Goal: Book appointment/travel/reservation

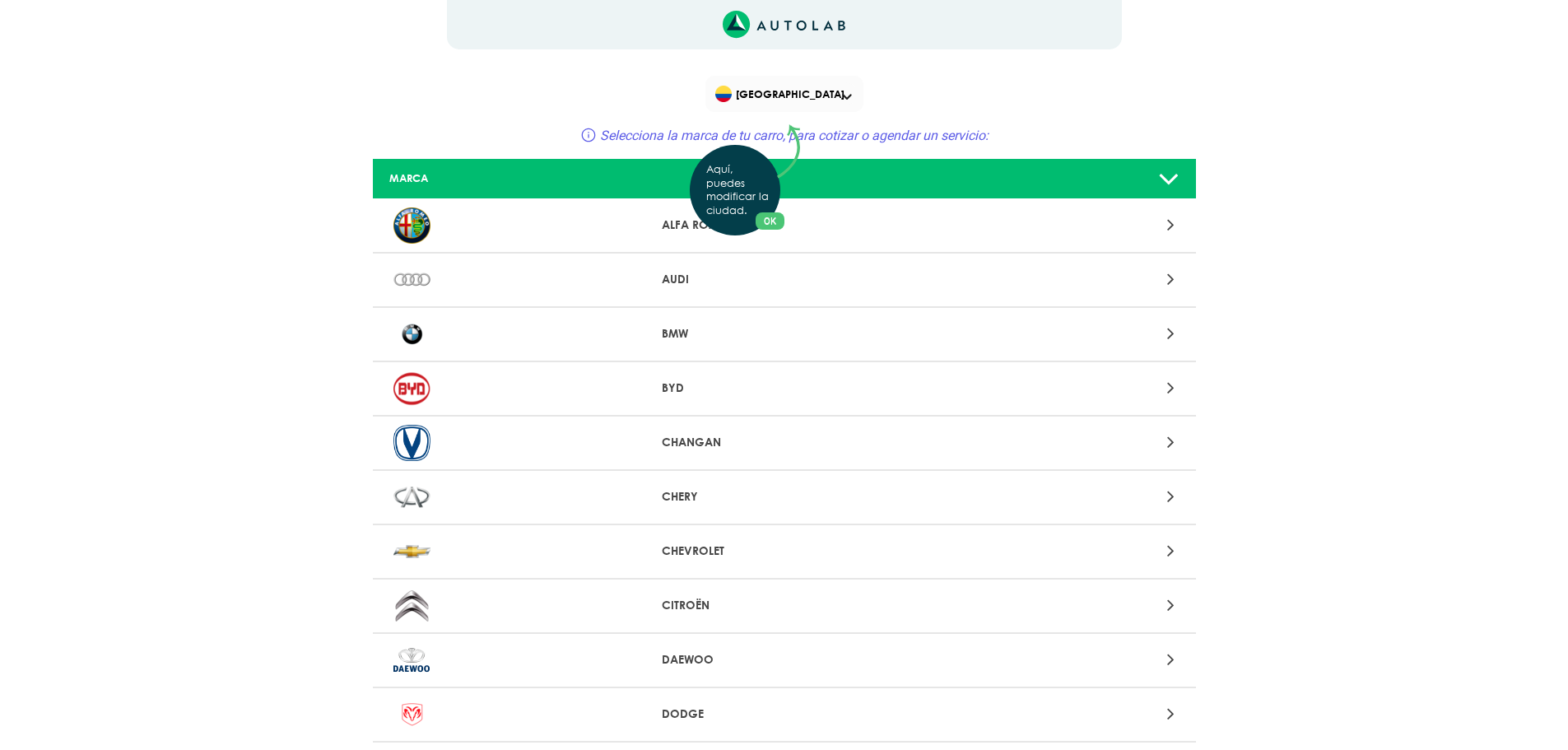
click at [845, 97] on div "Aquí, puedes modificar la ciudad. OK .aex,.bex{fill:none!important;stroke:#50c4…" at bounding box center [784, 375] width 1568 height 750
click at [838, 94] on span "[GEOGRAPHIC_DATA]" at bounding box center [786, 93] width 141 height 23
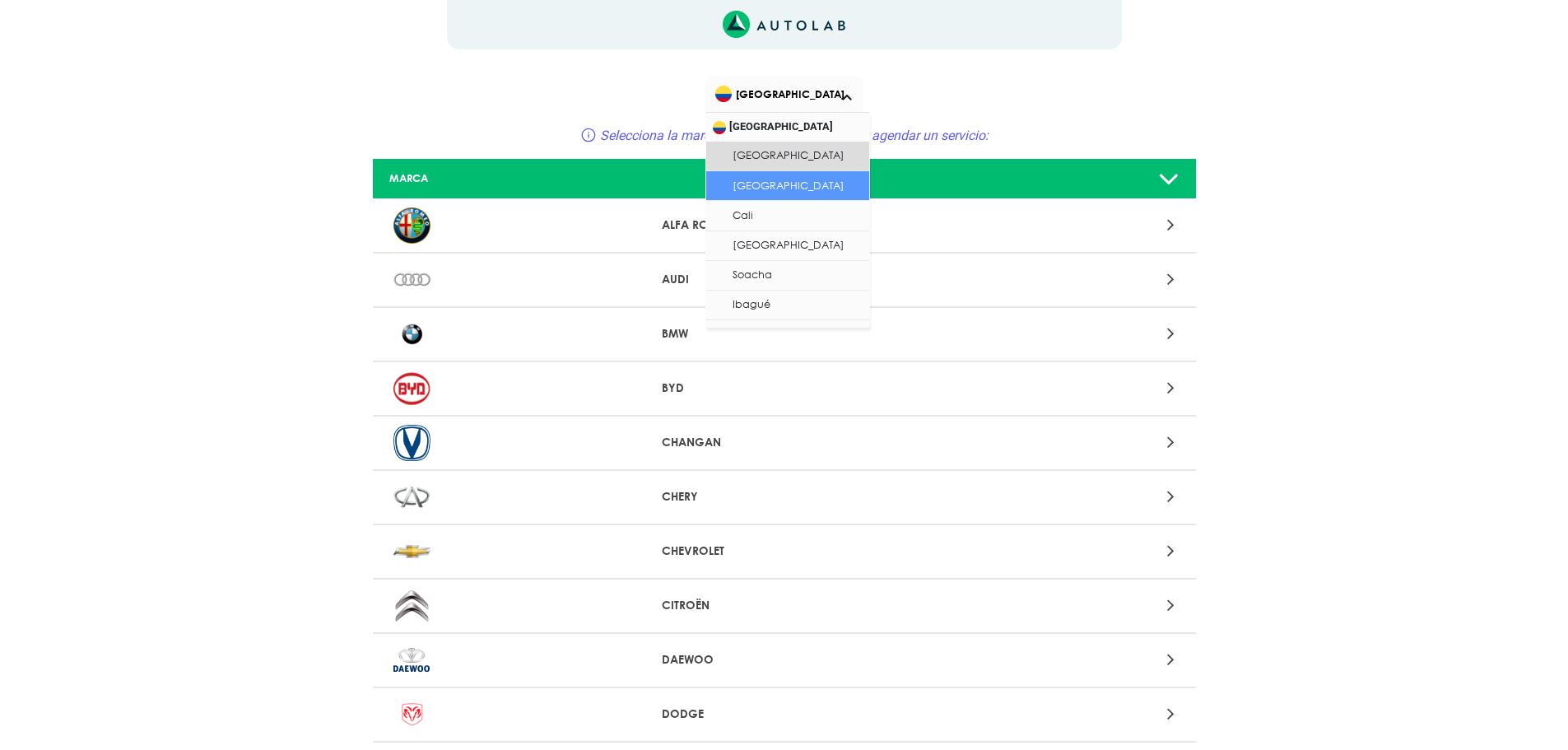
click at [786, 189] on li "[GEOGRAPHIC_DATA]" at bounding box center [788, 186] width 163 height 29
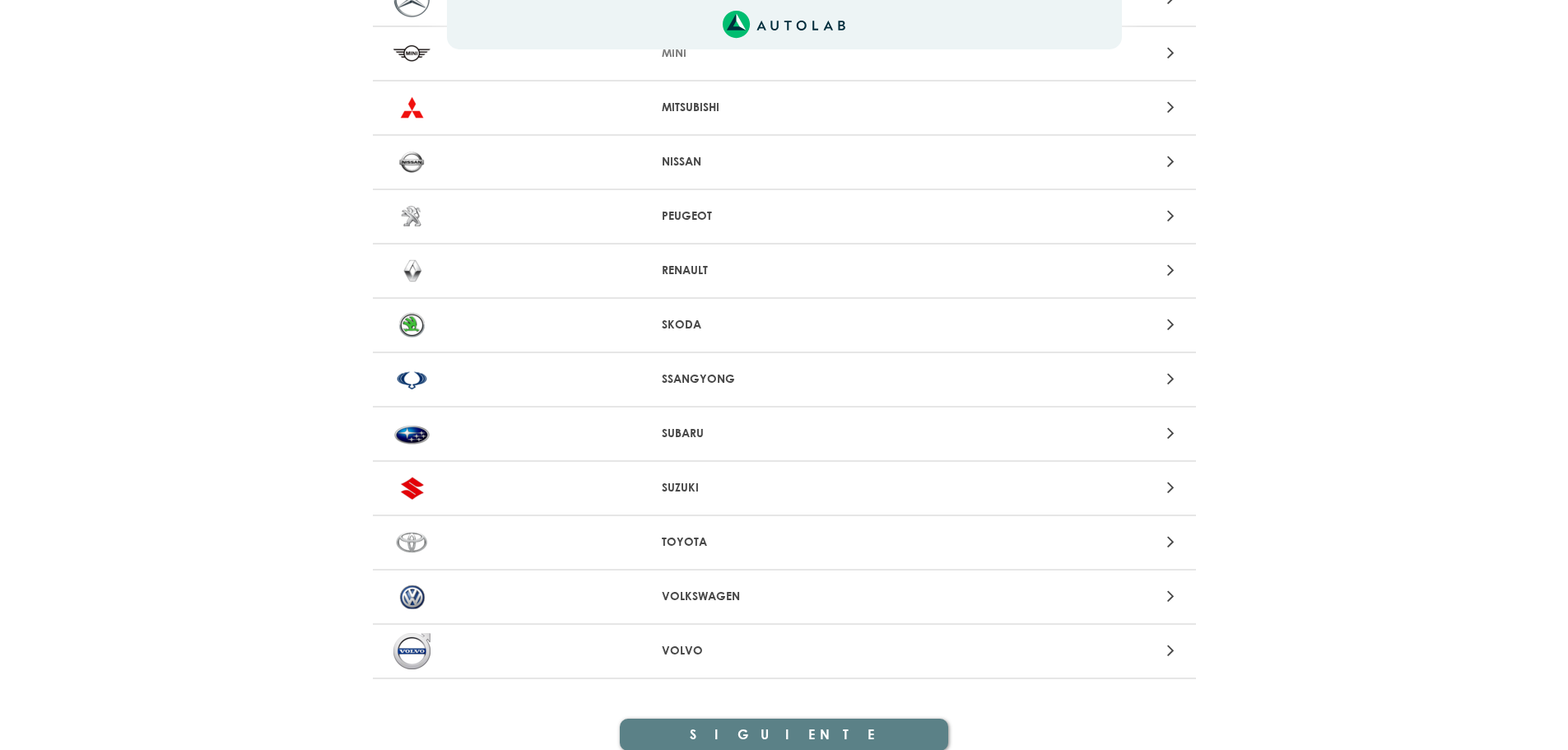
scroll to position [1482, 0]
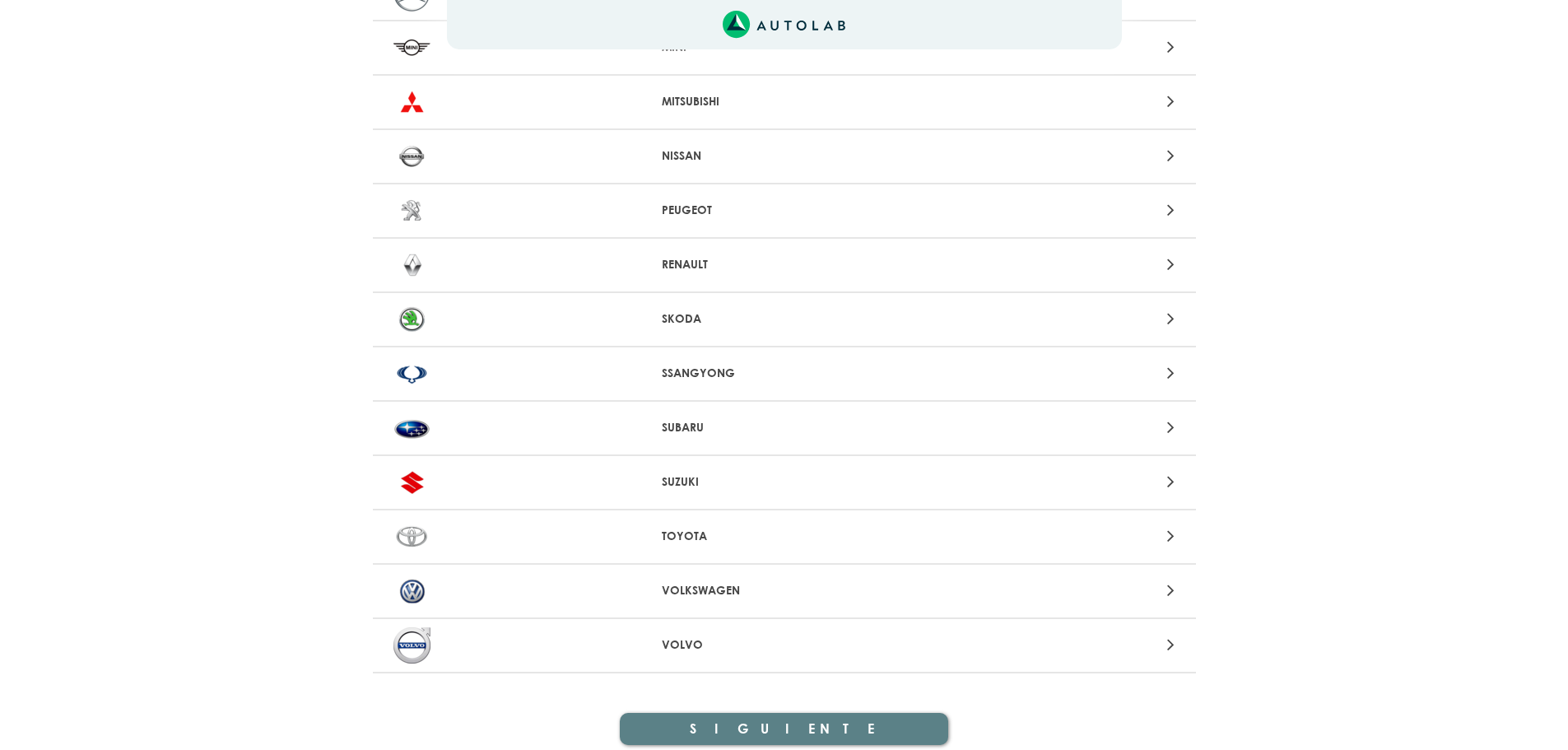
click at [694, 641] on p "VOLVO" at bounding box center [784, 645] width 244 height 18
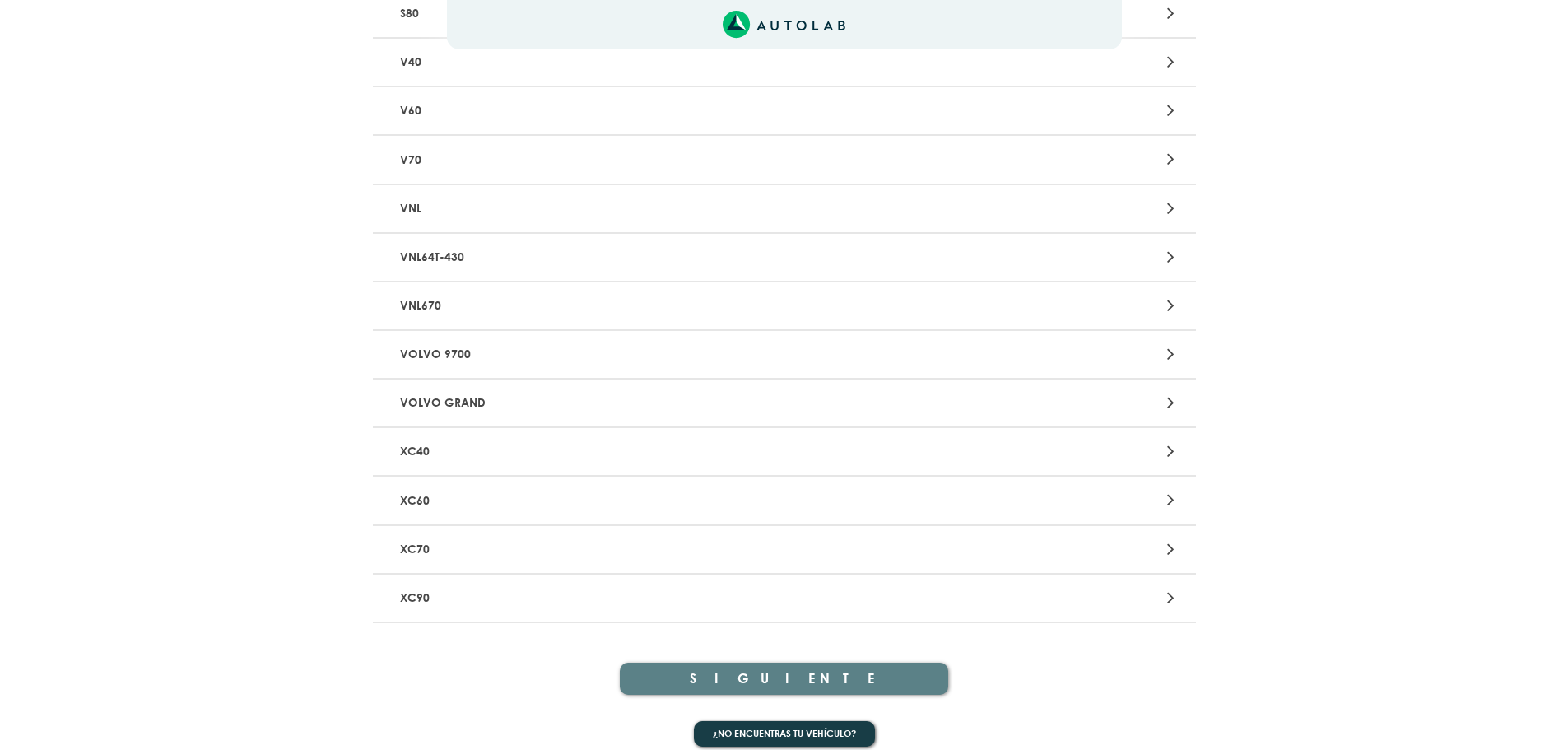
scroll to position [704, 0]
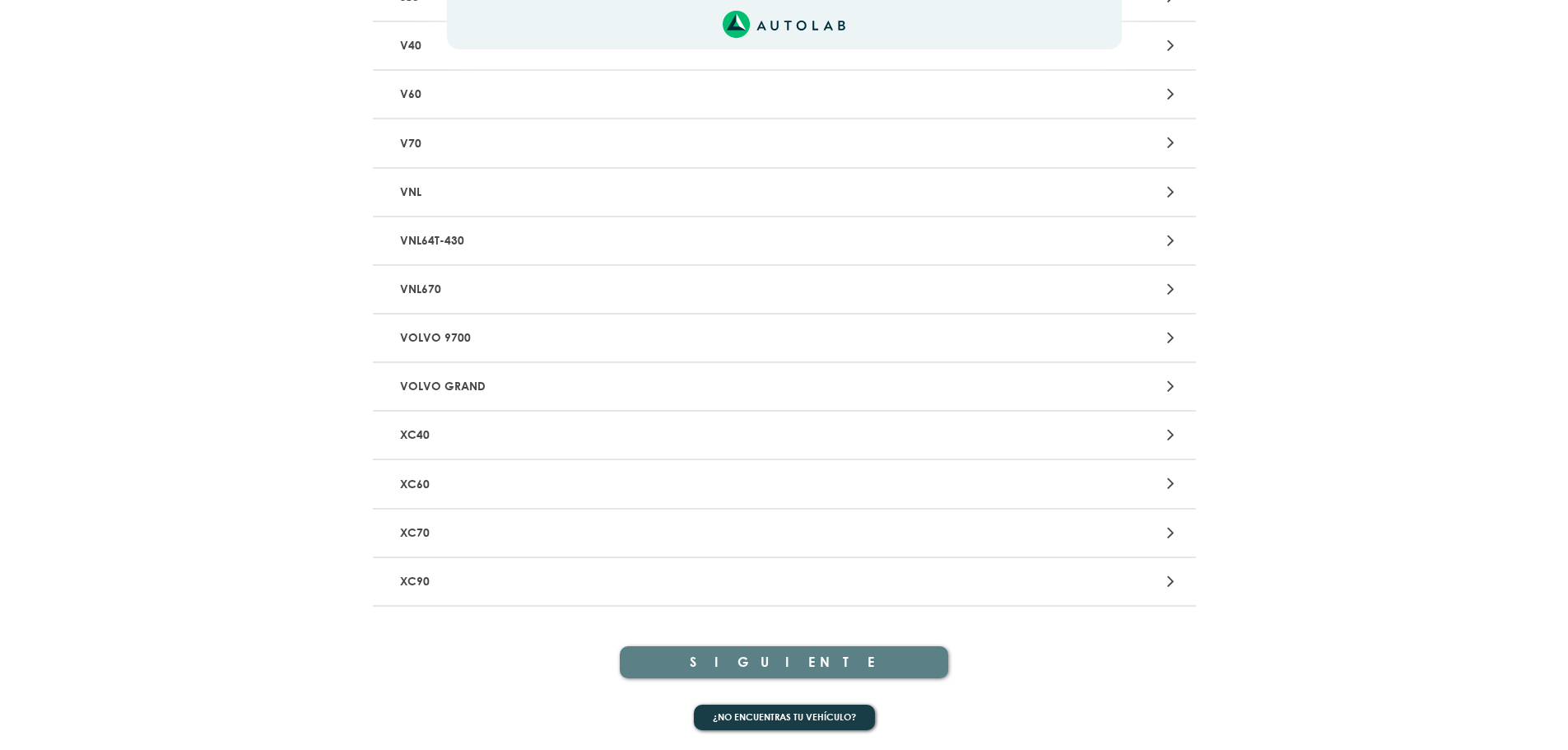
click at [424, 431] on p "XC40" at bounding box center [649, 435] width 513 height 30
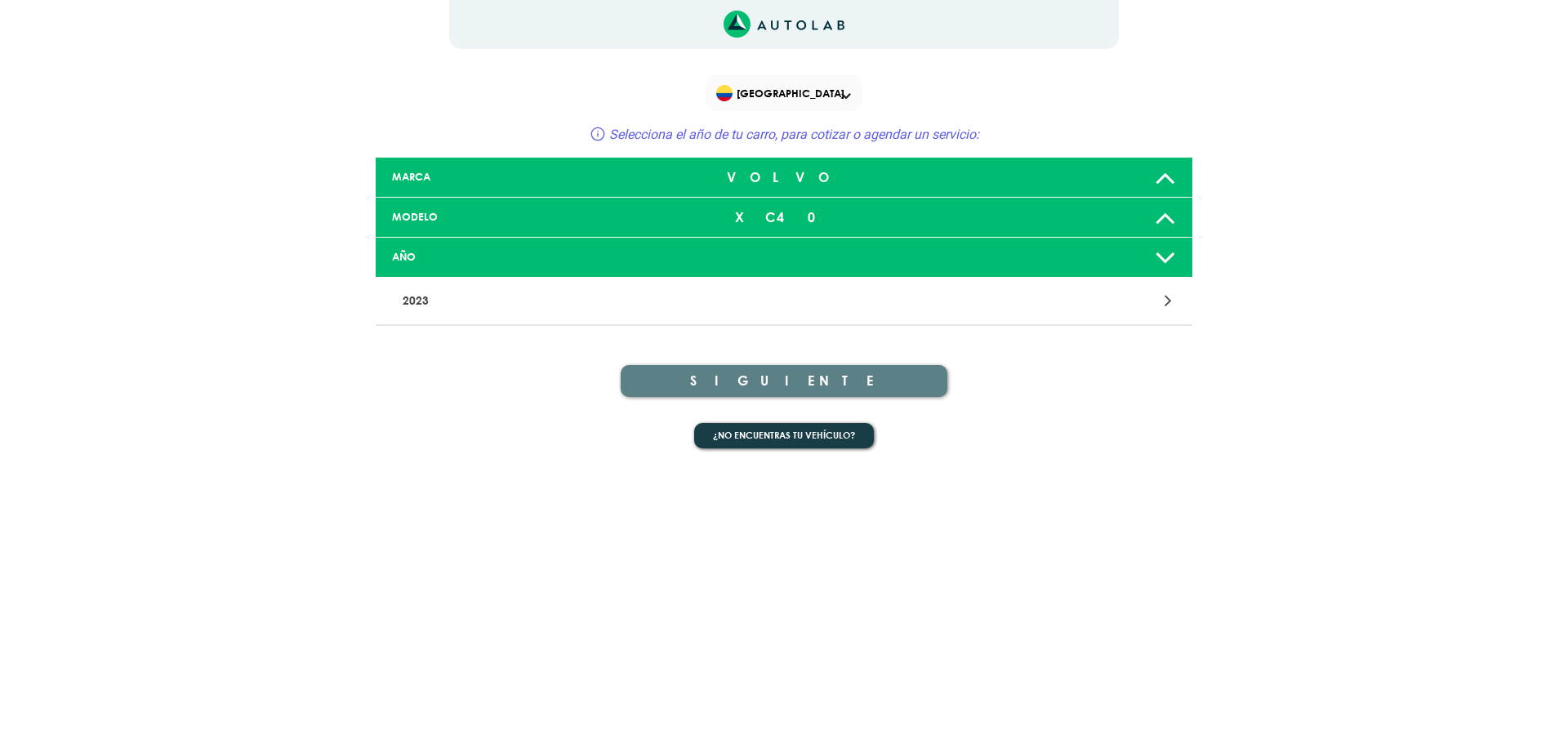
click at [1156, 252] on icon at bounding box center [1165, 257] width 21 height 32
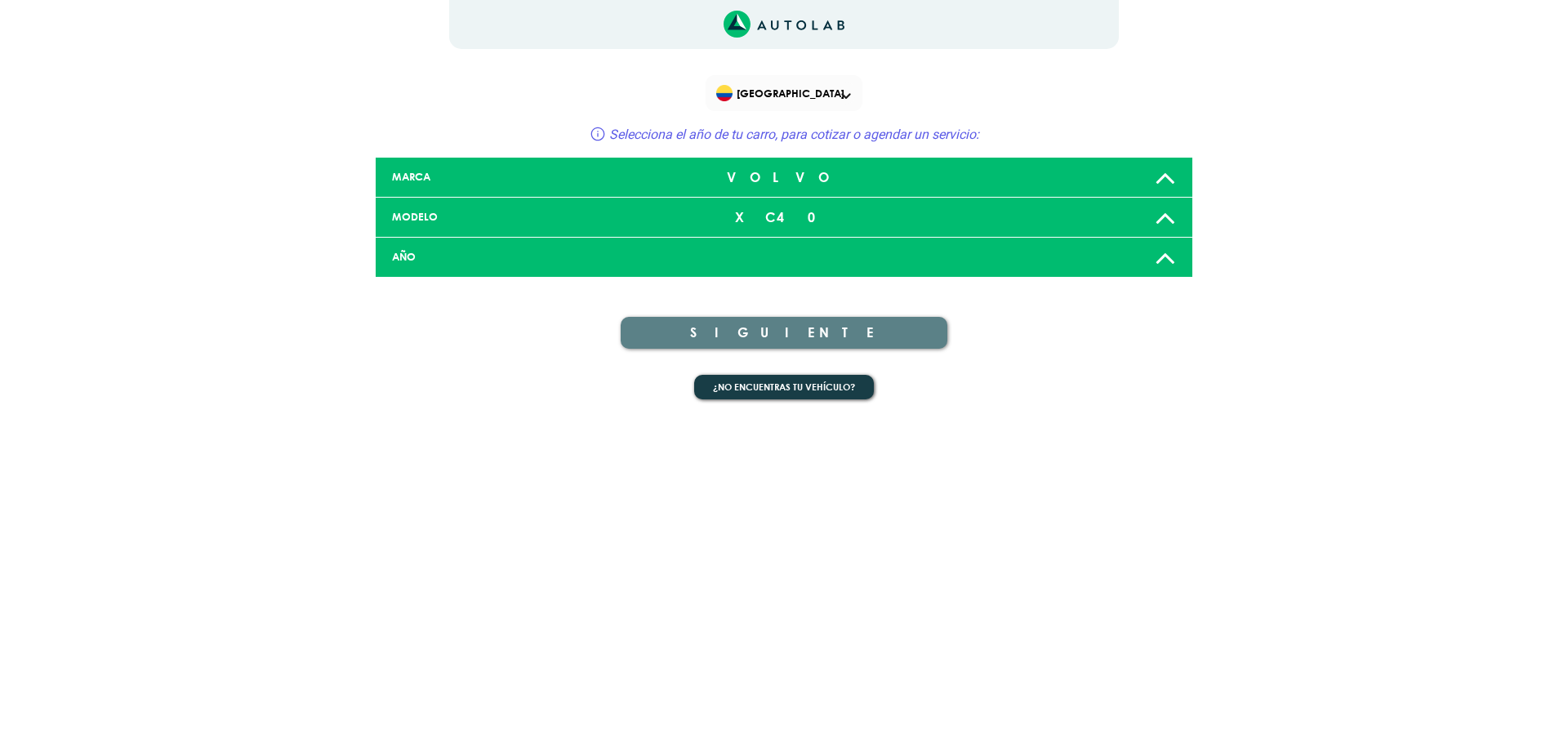
click at [1156, 252] on icon at bounding box center [1165, 257] width 21 height 32
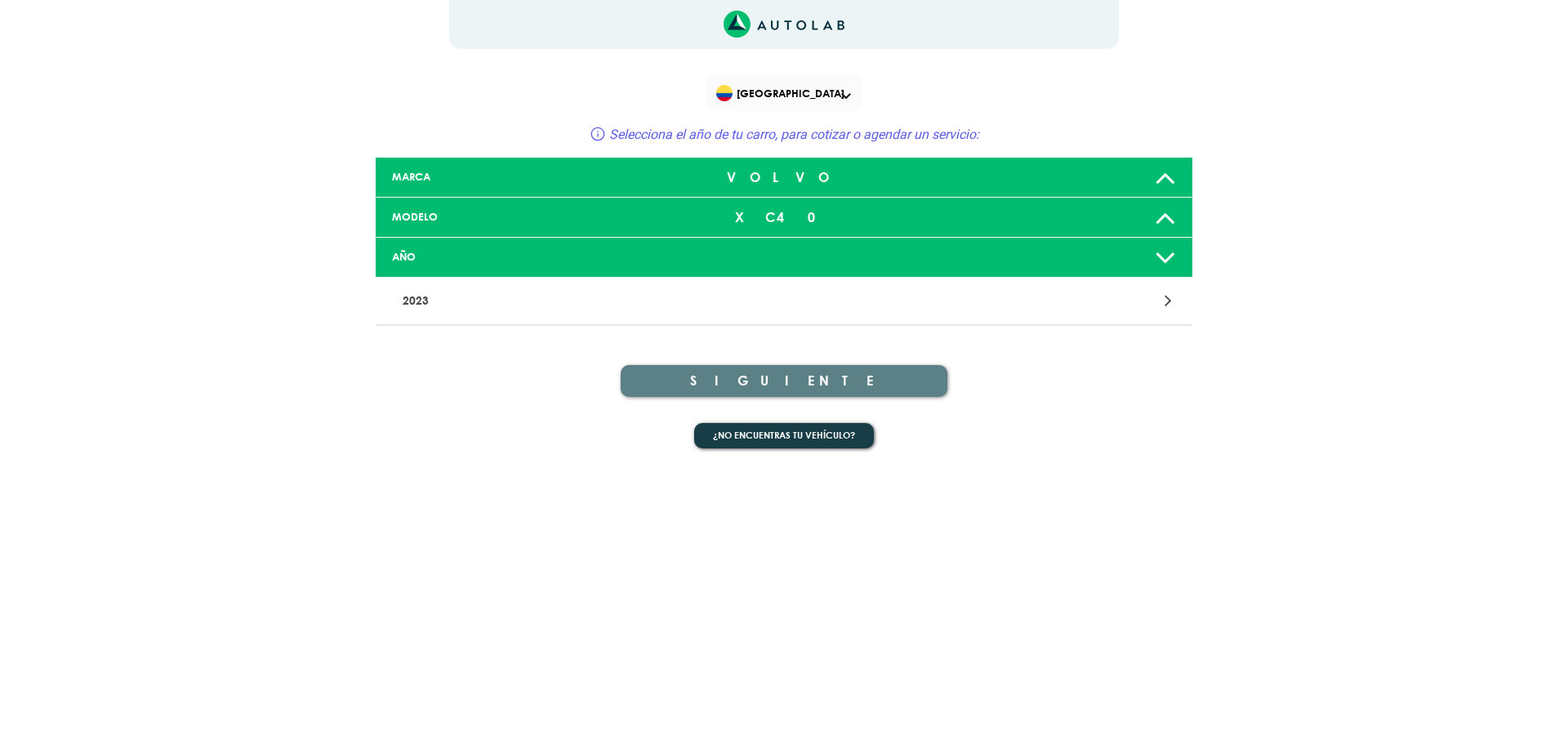
click at [429, 297] on p "2023" at bounding box center [650, 301] width 509 height 30
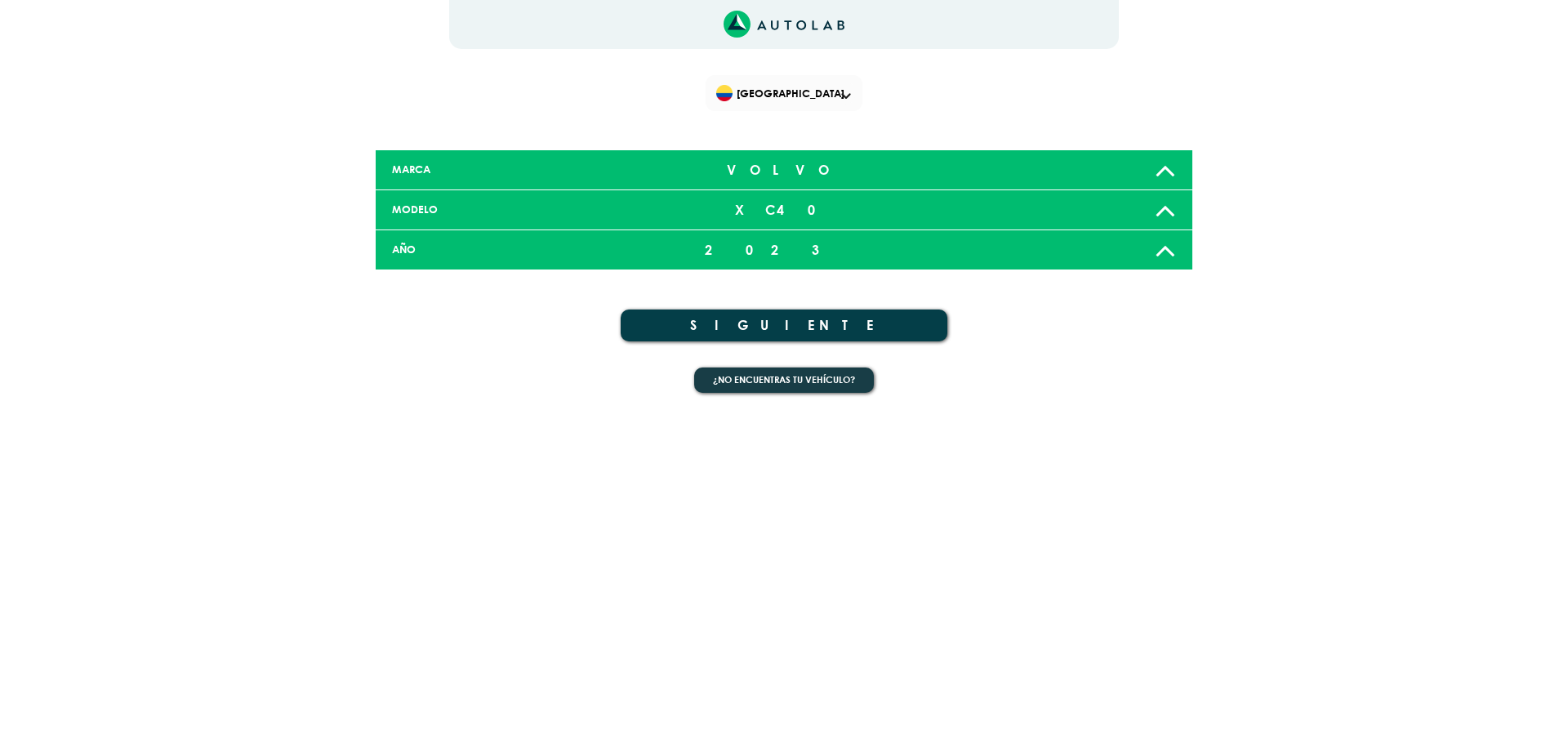
click at [791, 331] on button "SIGUIENTE" at bounding box center [784, 325] width 327 height 32
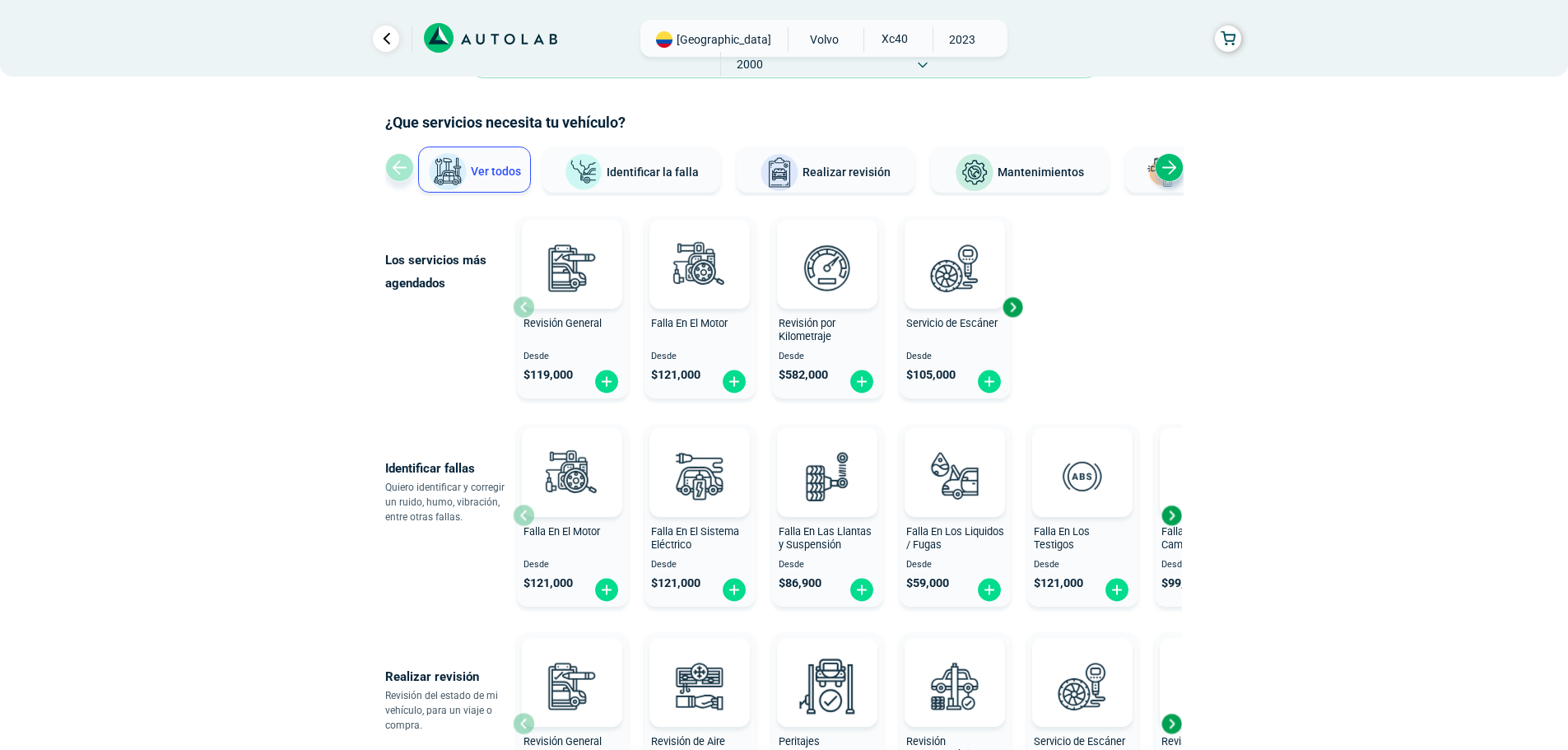
scroll to position [82, 0]
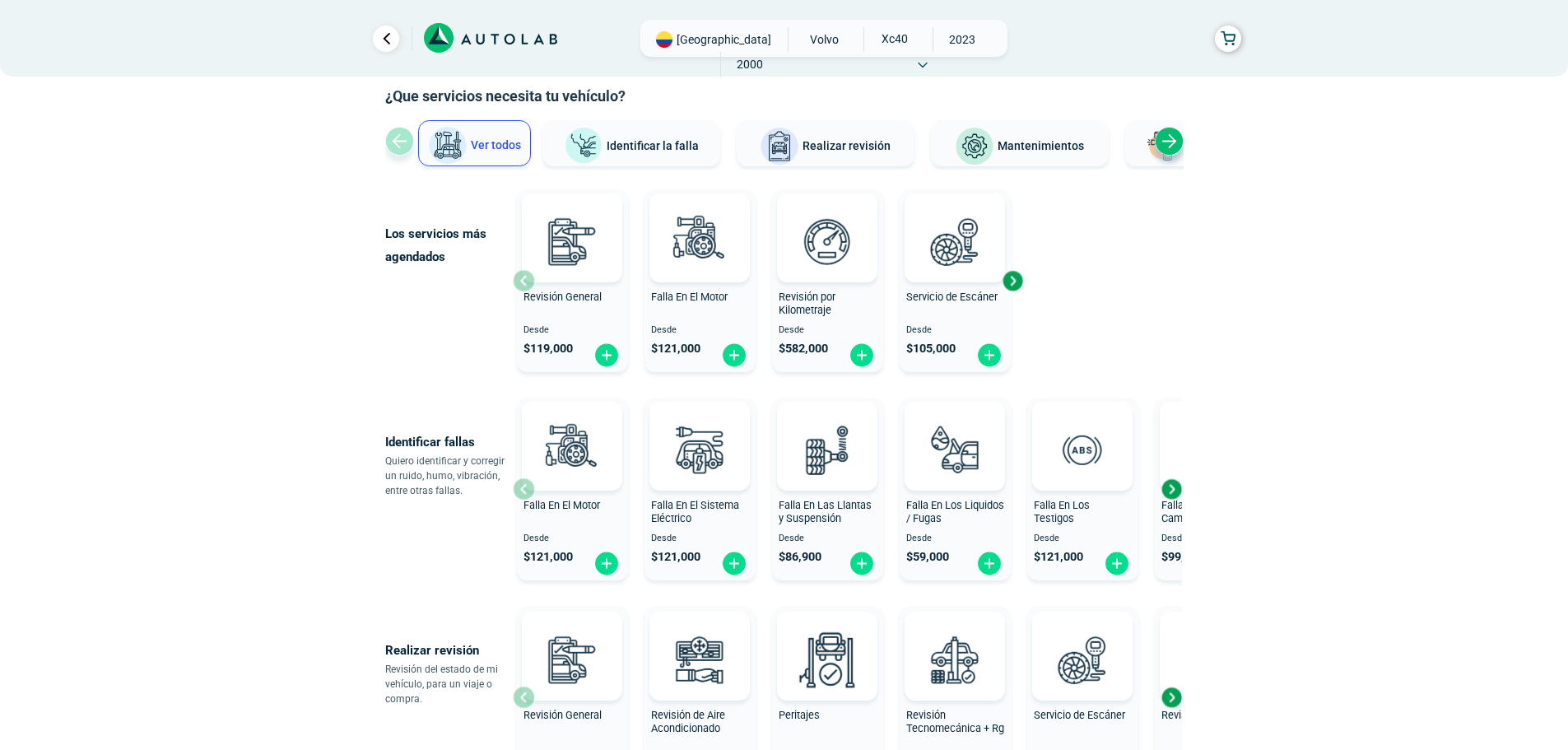
click at [1041, 141] on span "Mantenimientos" at bounding box center [1041, 146] width 87 height 13
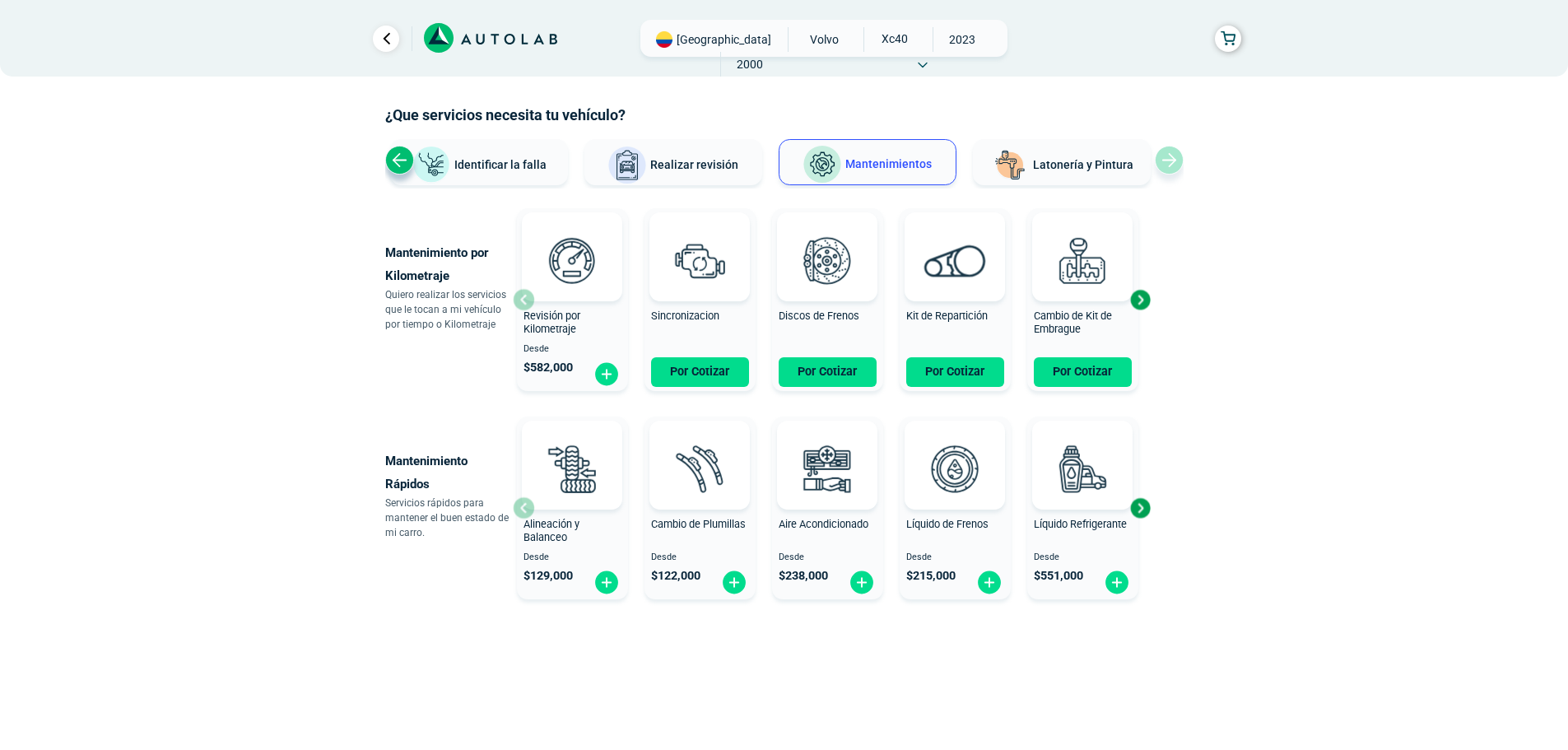
click at [559, 309] on span "Revisión por Kilometraje" at bounding box center [552, 322] width 57 height 26
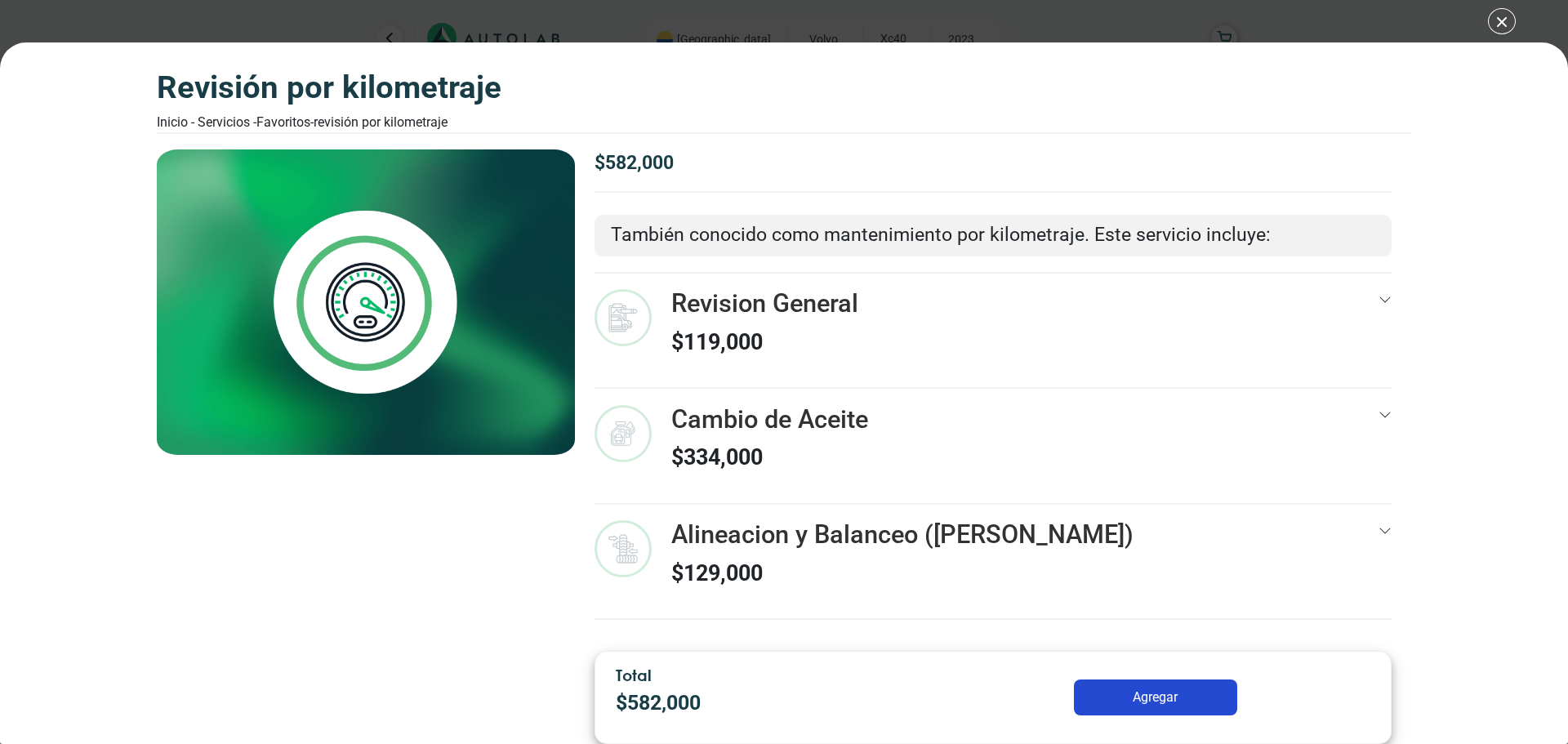
click at [1389, 408] on icon at bounding box center [1385, 415] width 13 height 13
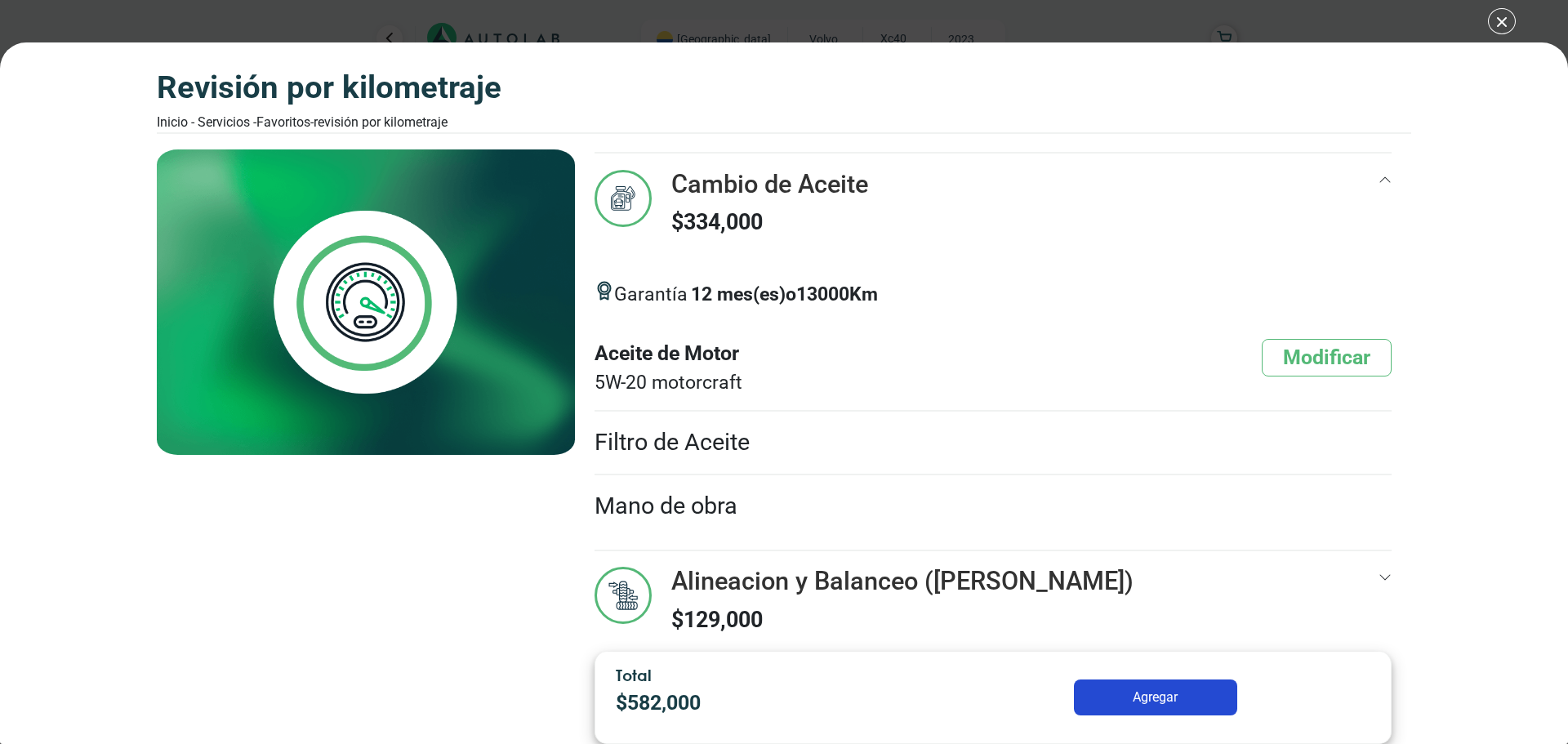
scroll to position [245, 0]
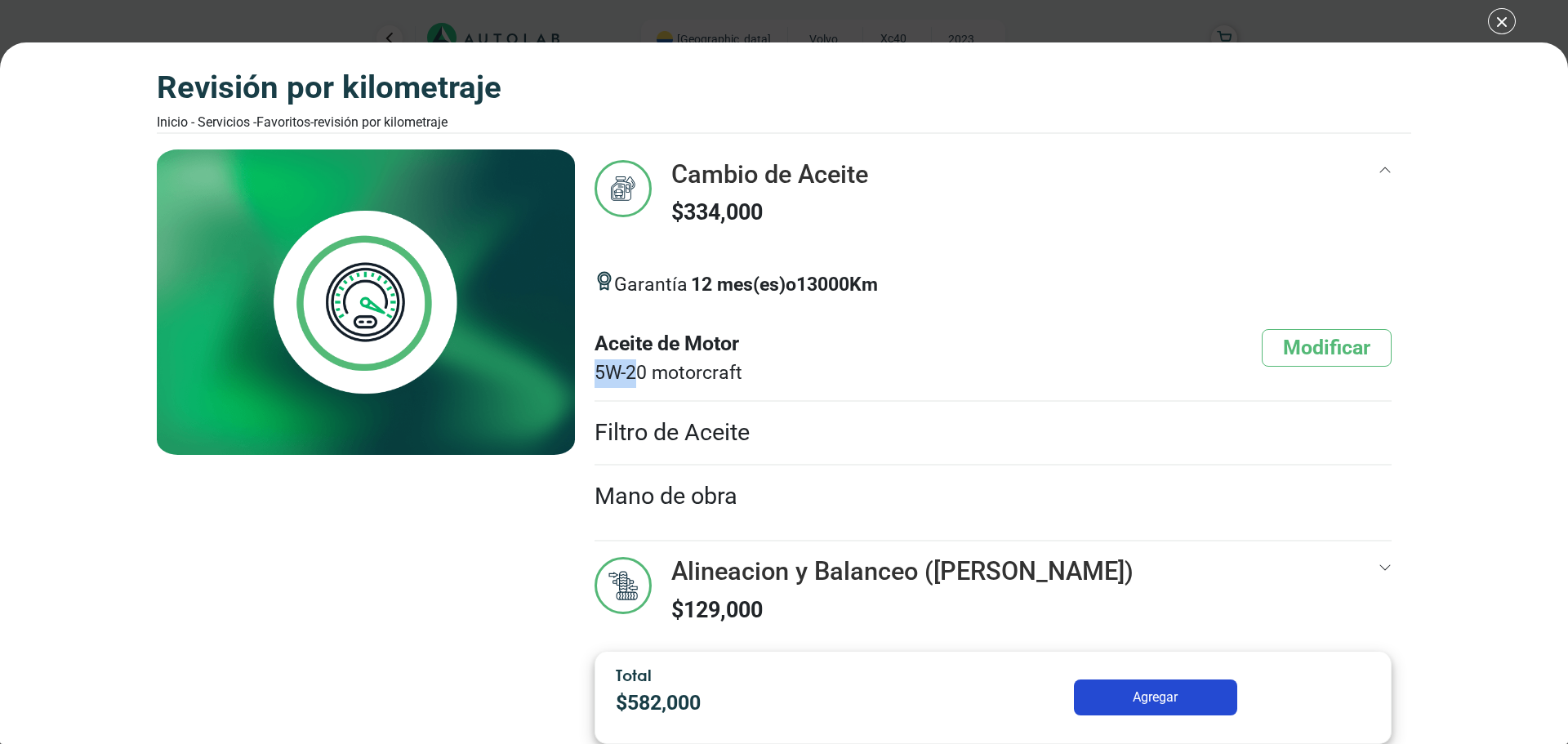
drag, startPoint x: 597, startPoint y: 372, endPoint x: 642, endPoint y: 368, distance: 45.2
click at [642, 368] on span "5W-20 motorcraft" at bounding box center [667, 373] width 147 height 28
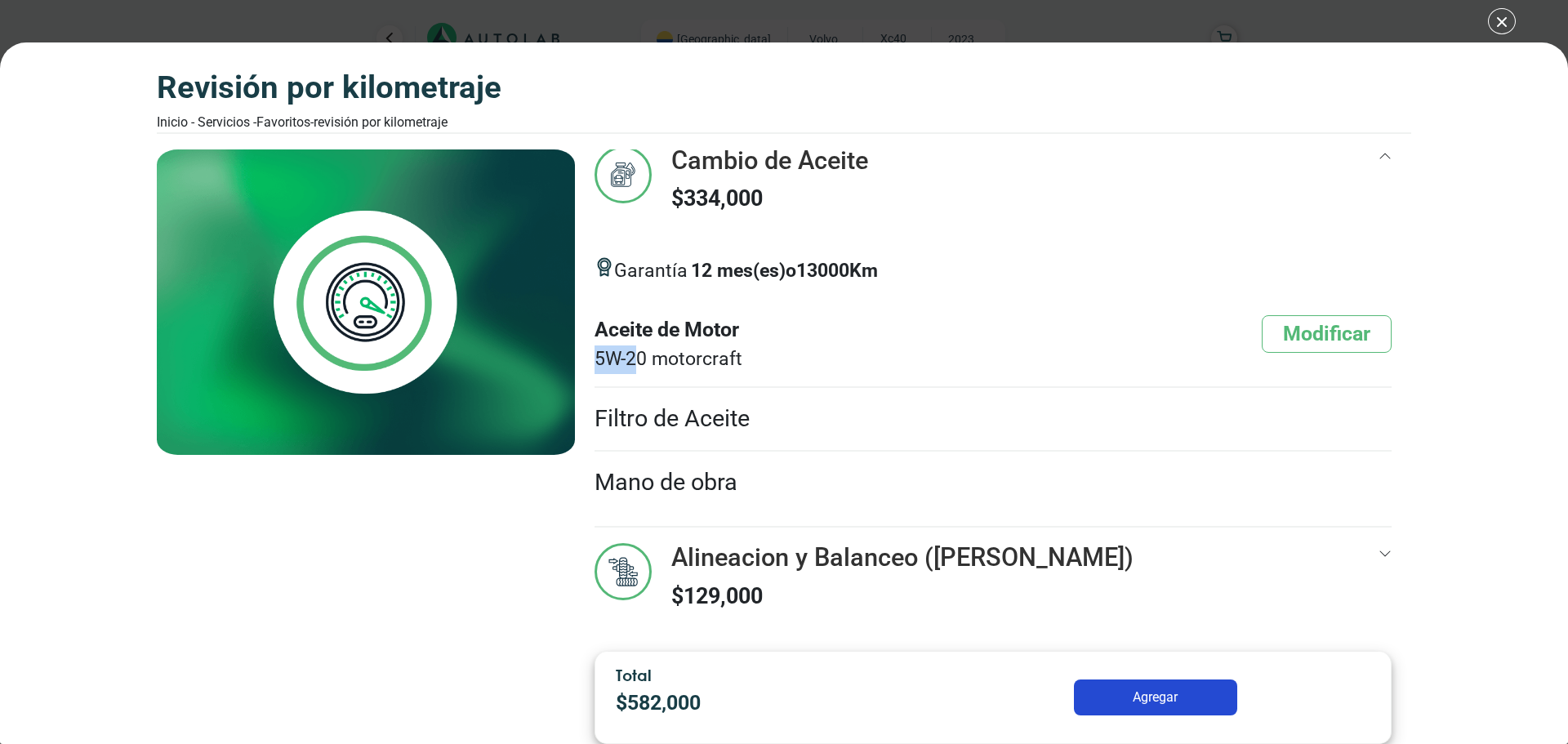
scroll to position [263, 0]
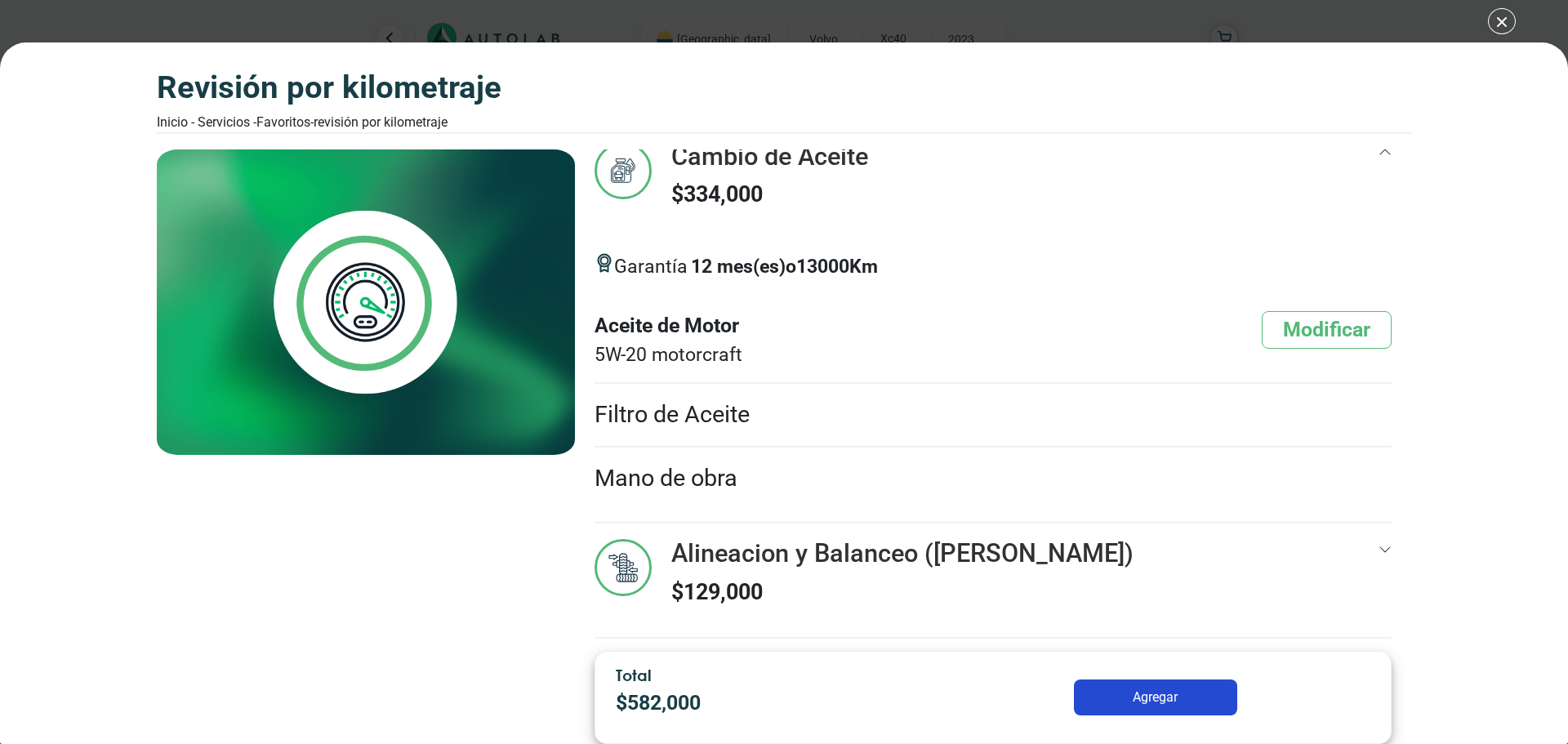
click at [715, 481] on li "Mano de obra" at bounding box center [992, 478] width 797 height 62
drag, startPoint x: 803, startPoint y: 266, endPoint x: 831, endPoint y: 266, distance: 28.0
click at [831, 266] on p "12 mes(es) o 13000 Km" at bounding box center [784, 267] width 187 height 28
click at [1156, 697] on button "Agregar" at bounding box center [1156, 697] width 163 height 36
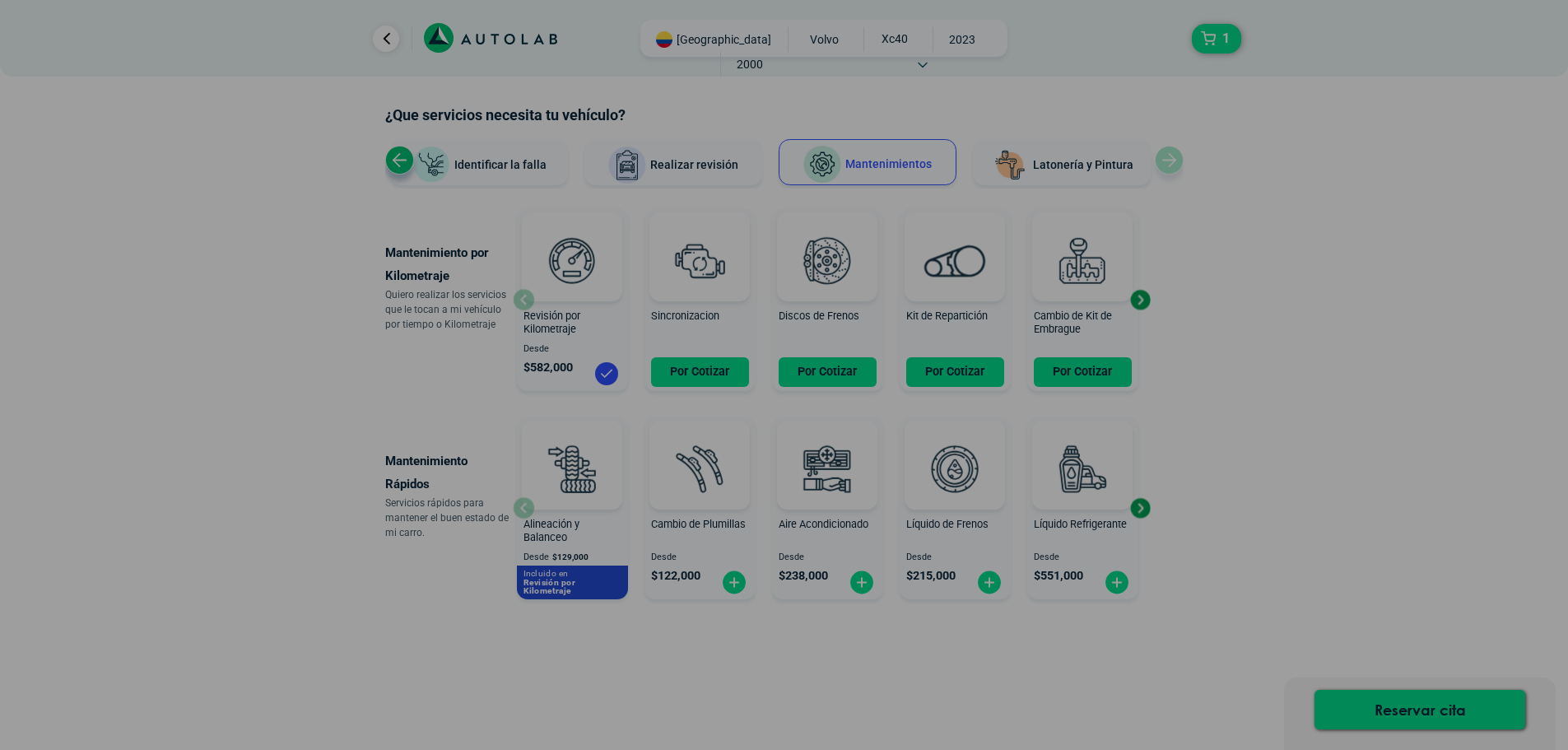
click at [1521, 183] on button "OK" at bounding box center [1515, 181] width 29 height 18
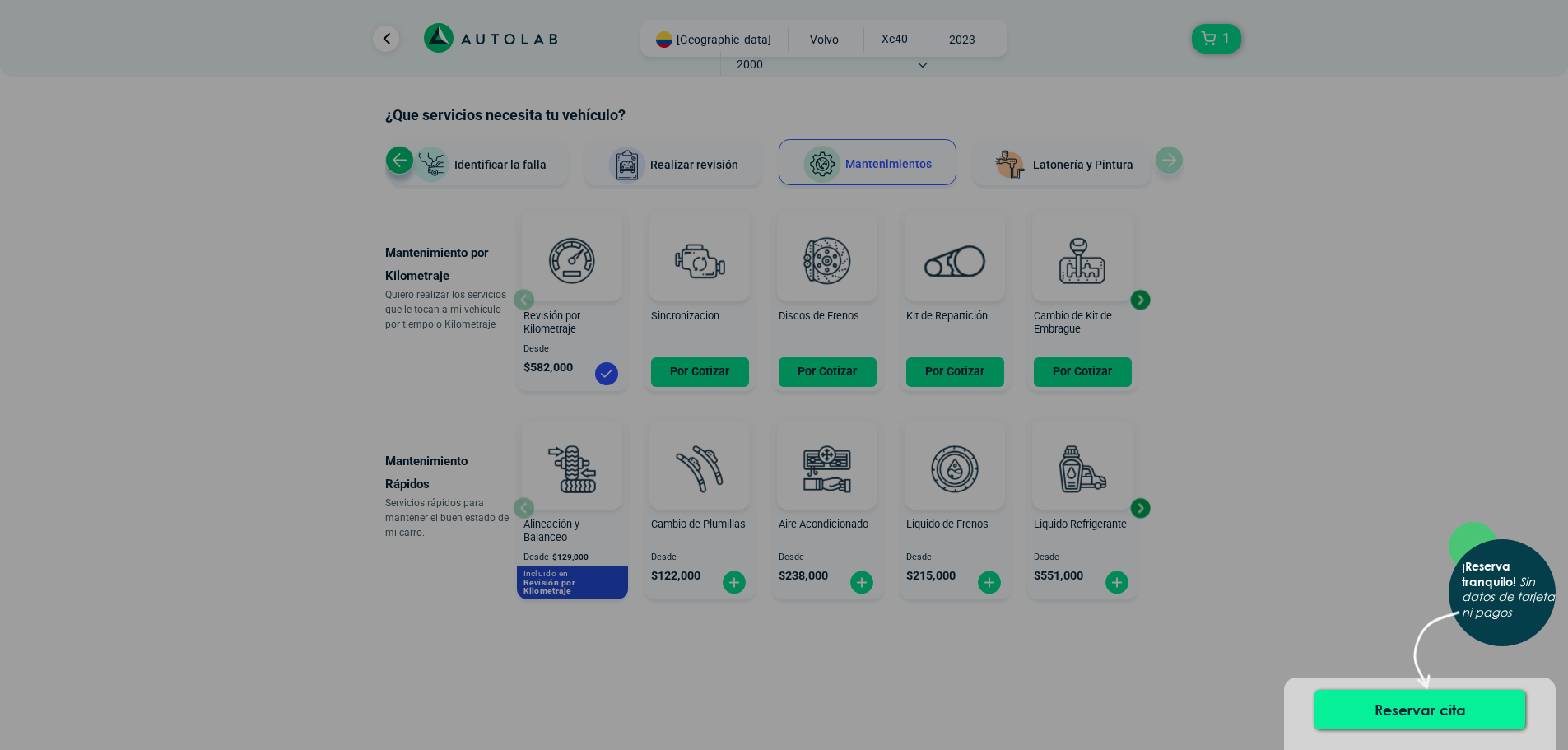
click at [1394, 700] on button "Reservar cita" at bounding box center [1419, 709] width 211 height 39
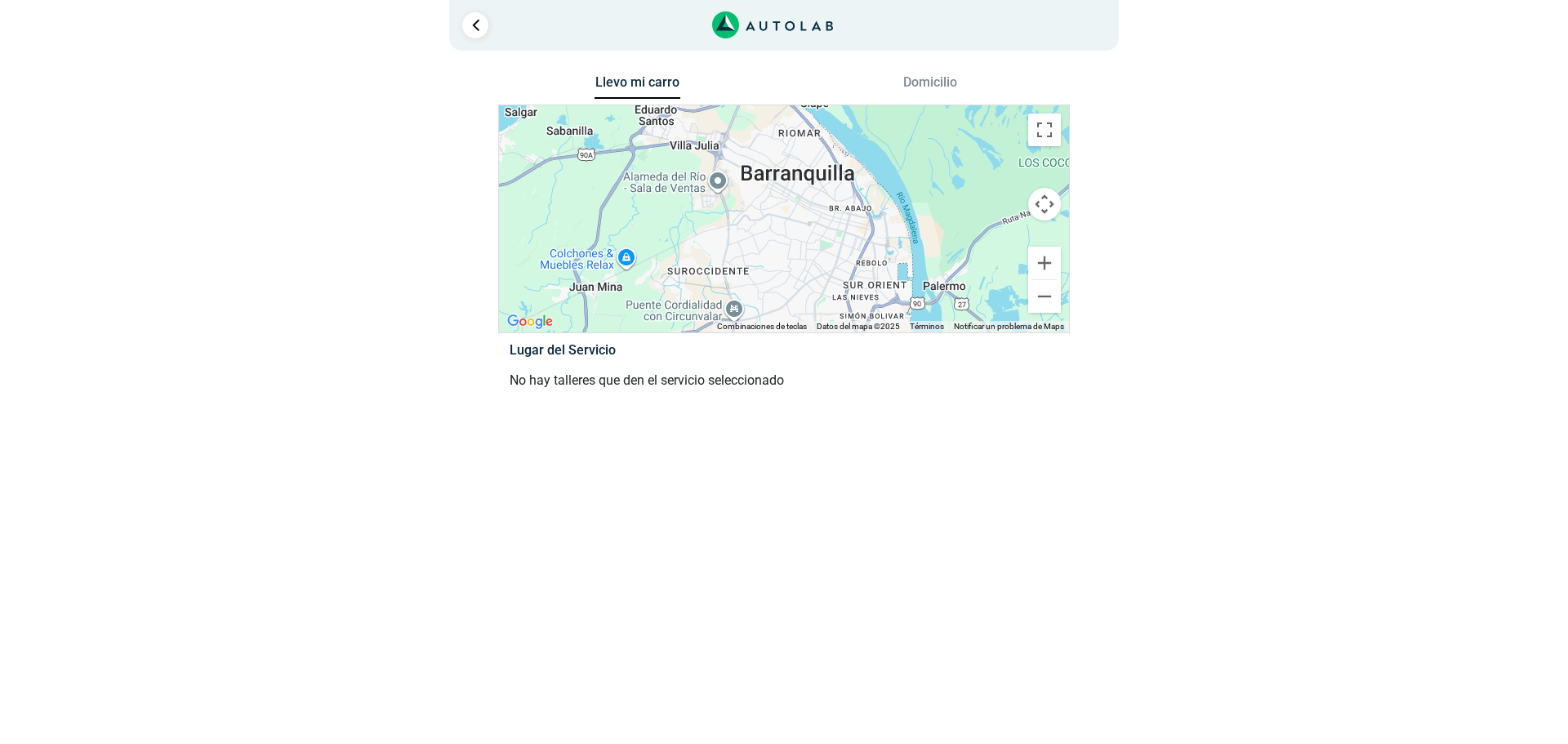
click at [931, 93] on button "Domicilio" at bounding box center [930, 86] width 86 height 23
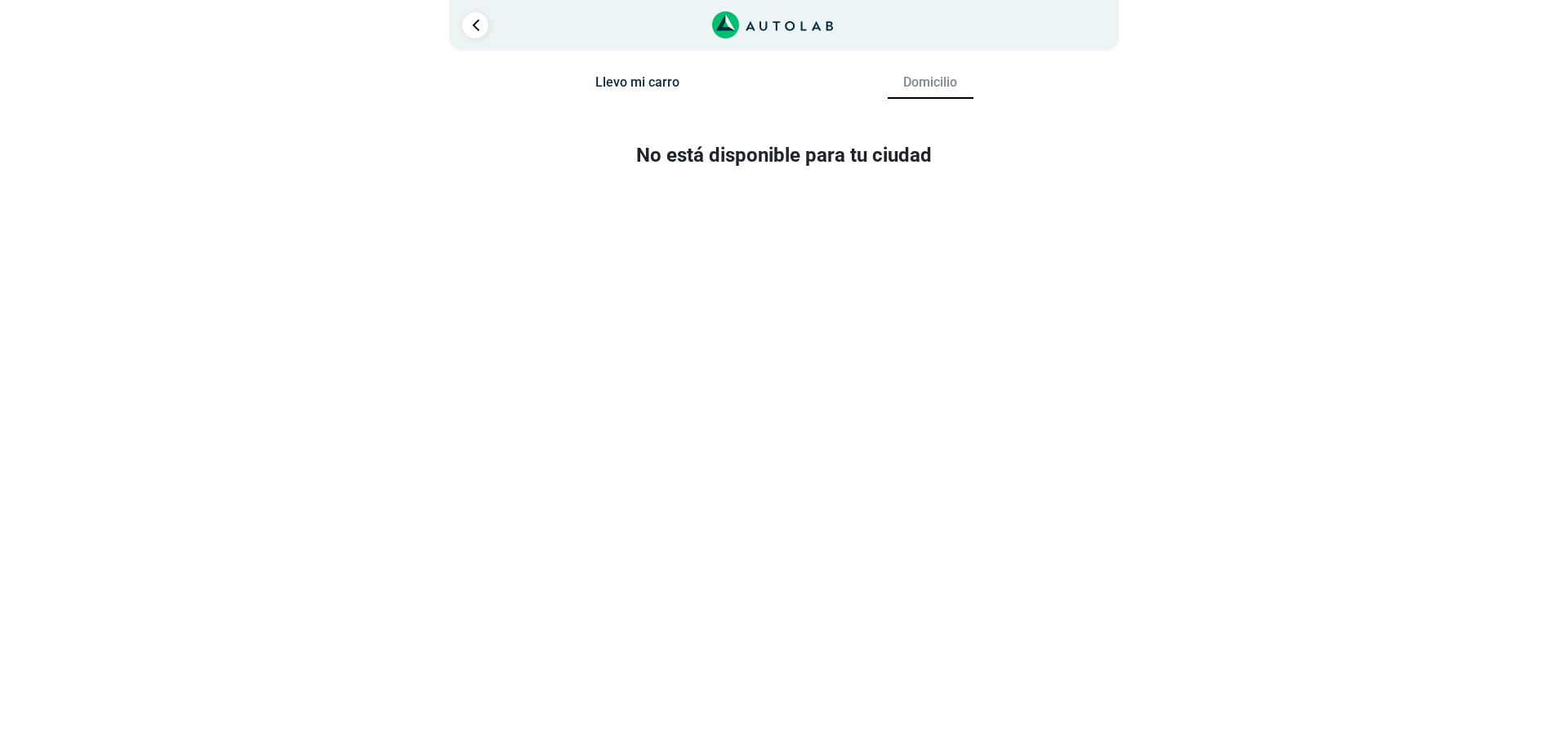
click at [637, 90] on button "Llevo mi carro" at bounding box center [637, 86] width 86 height 23
